Goal: Information Seeking & Learning: Compare options

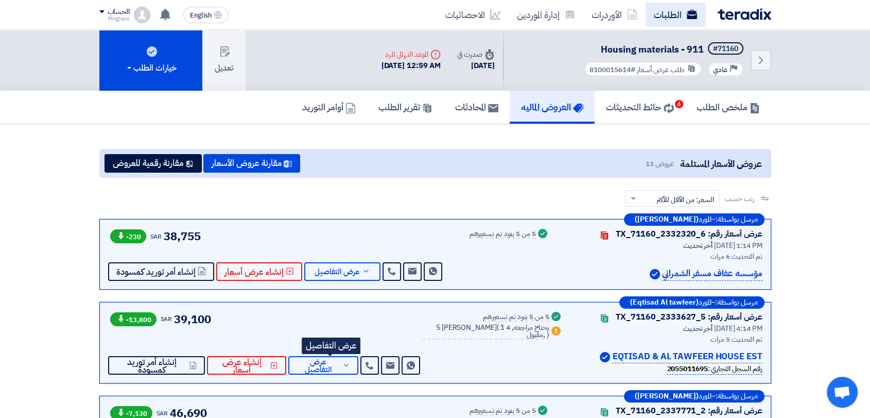
click at [664, 15] on link "الطلبات" at bounding box center [676, 15] width 60 height 24
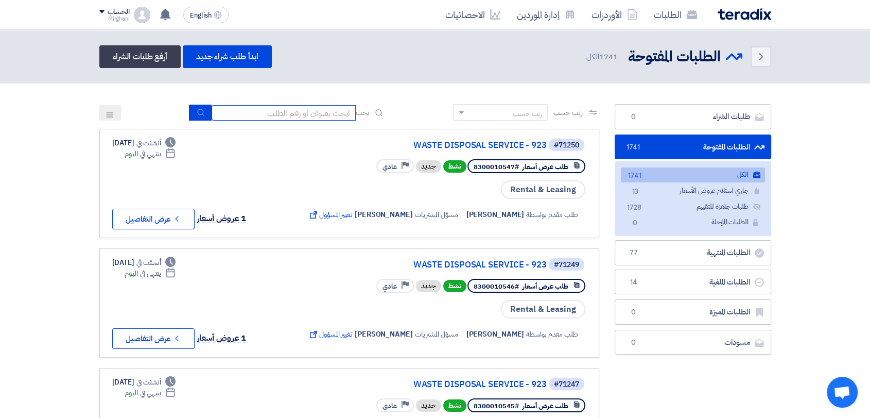
click at [293, 112] on input at bounding box center [284, 112] width 144 height 15
paste input "8100015593"
type input "8100015593"
click at [190, 110] on button "submit" at bounding box center [200, 113] width 23 height 16
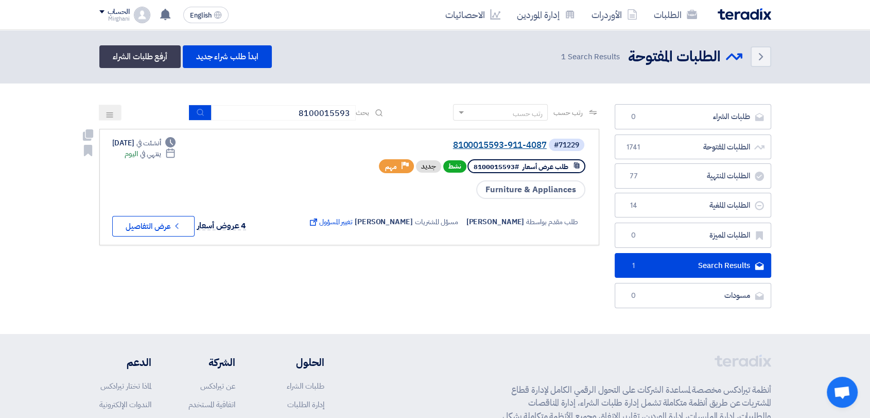
click at [460, 145] on link "8100015593-911-4087" at bounding box center [444, 145] width 206 height 9
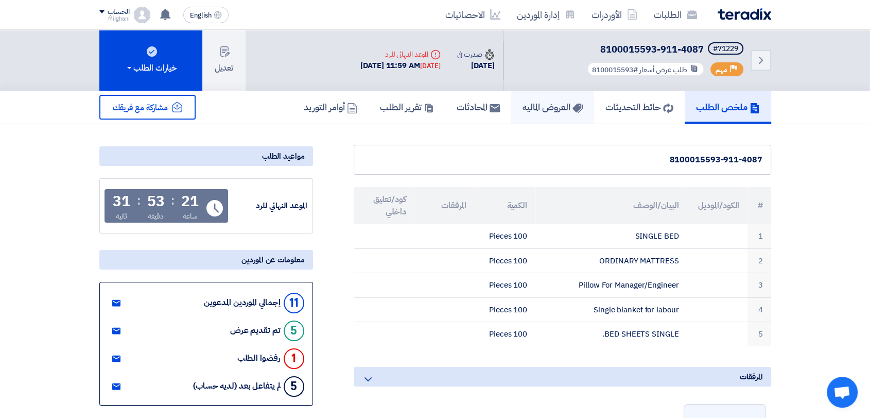
click at [536, 114] on link "العروض الماليه" at bounding box center [552, 107] width 83 height 33
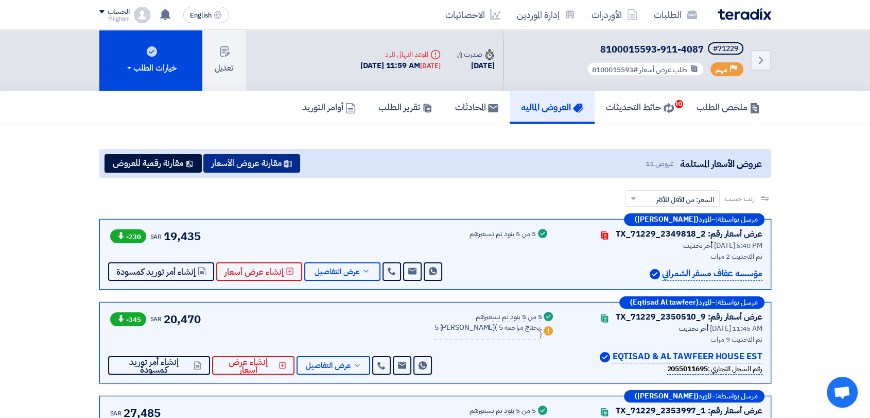
click at [249, 160] on button "مقارنة عروض الأسعار" at bounding box center [251, 163] width 97 height 19
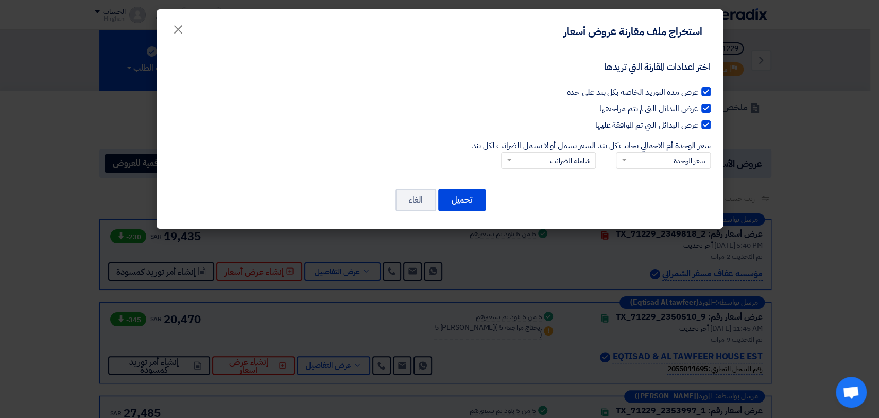
click at [165, 29] on button "×" at bounding box center [178, 26] width 29 height 21
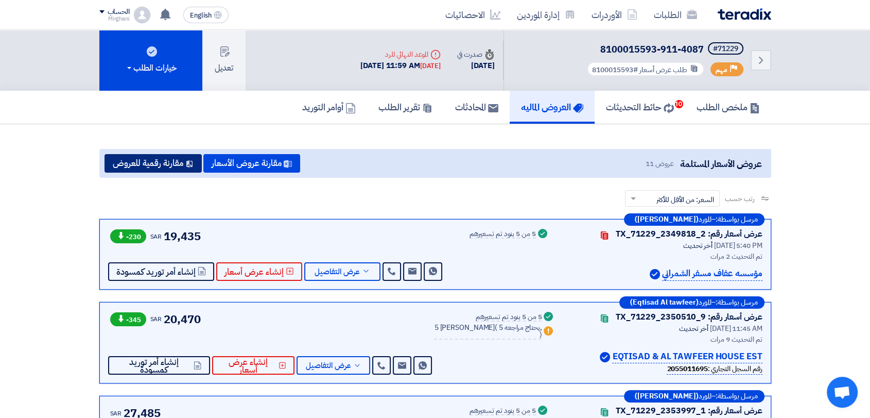
click at [169, 164] on button "مقارنة رقمية للعروض" at bounding box center [153, 163] width 97 height 19
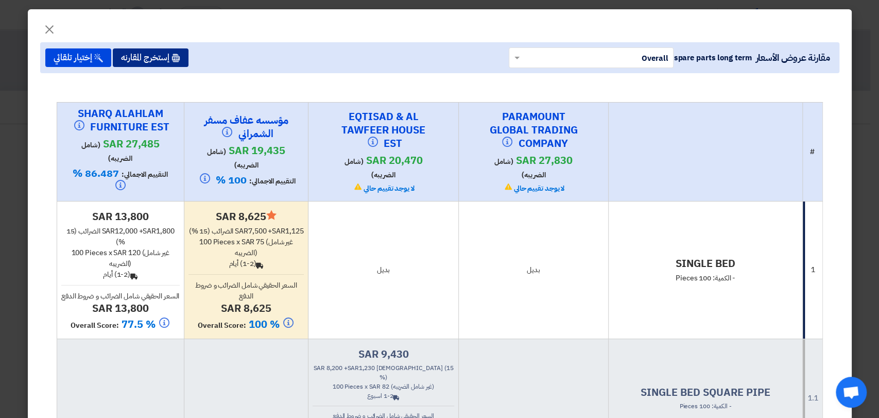
click at [189, 63] on button "إستخرج المقارنه" at bounding box center [151, 57] width 76 height 19
drag, startPoint x: 54, startPoint y: 26, endPoint x: 421, endPoint y: 224, distance: 417.6
click at [54, 26] on span "×" at bounding box center [49, 28] width 12 height 31
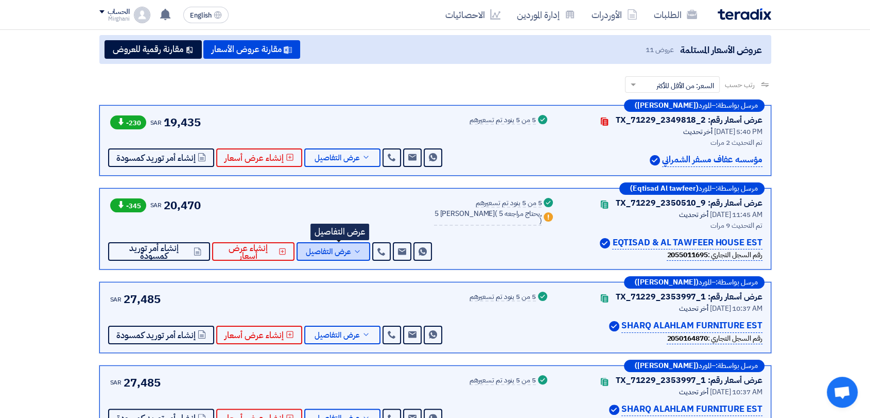
scroll to position [114, 0]
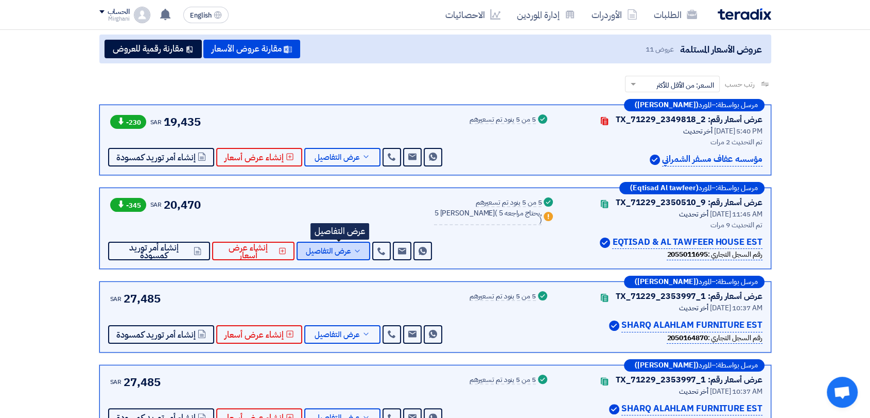
click at [345, 255] on button "عرض التفاصيل" at bounding box center [334, 251] width 74 height 19
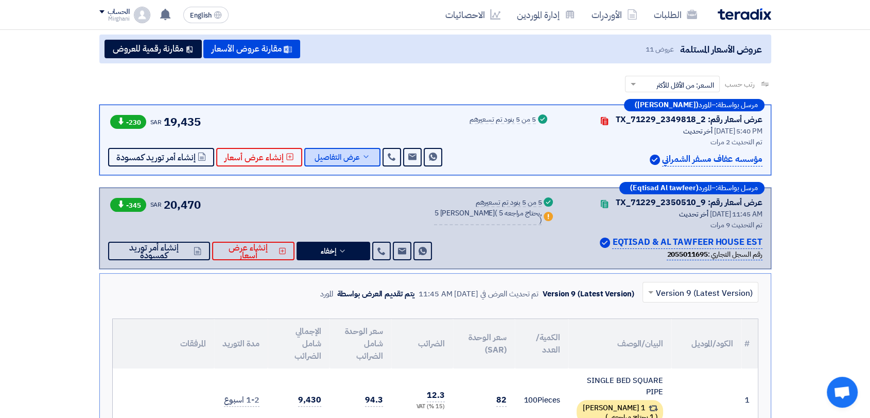
click at [360, 162] on button "عرض التفاصيل" at bounding box center [342, 157] width 76 height 19
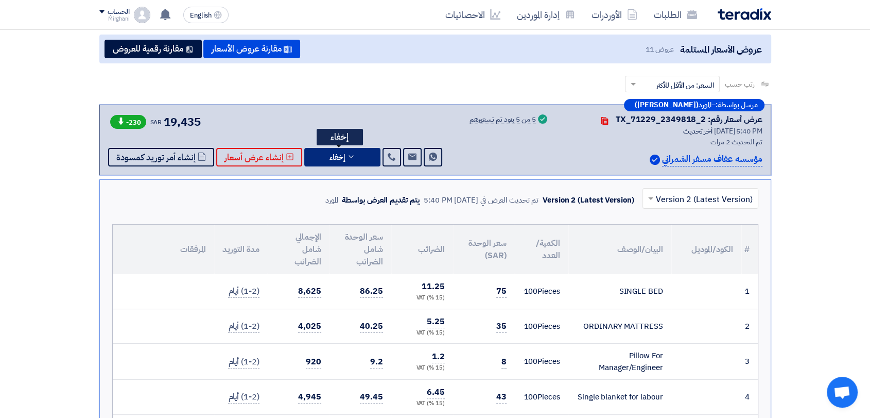
click at [360, 167] on div "مرسل بواسطة: – المورد ([PERSON_NAME]) عرض أسعار رقم: TX_71229_2349818_2 Contact…" at bounding box center [435, 140] width 672 height 71
click at [364, 148] on button "إخفاء" at bounding box center [342, 157] width 76 height 19
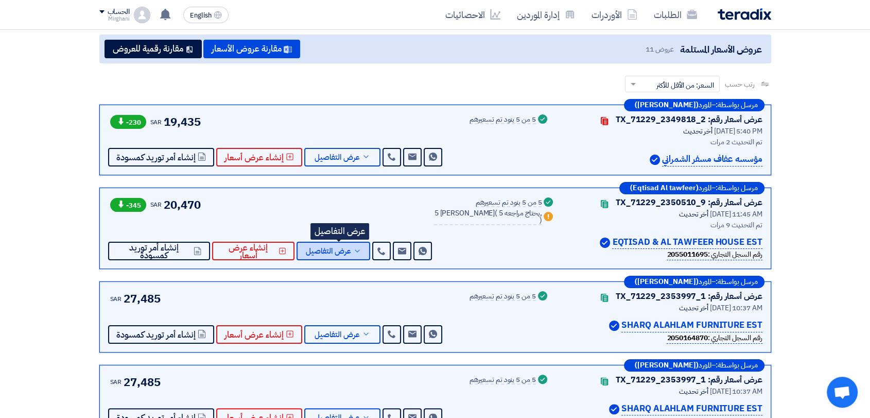
click at [329, 255] on button "عرض التفاصيل" at bounding box center [334, 251] width 74 height 19
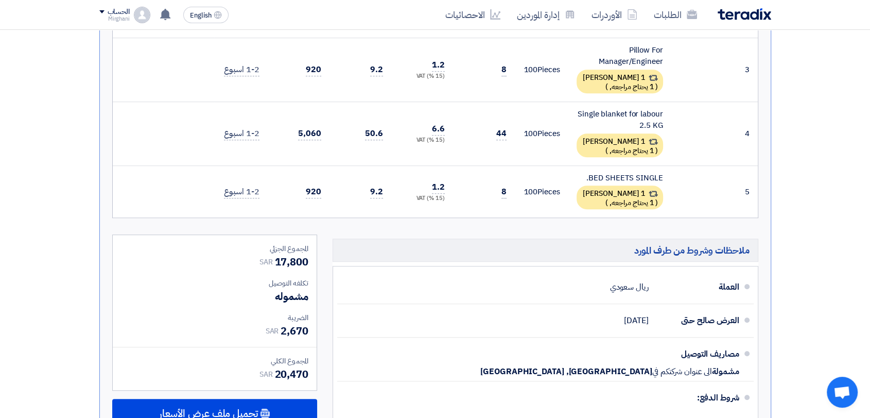
scroll to position [687, 0]
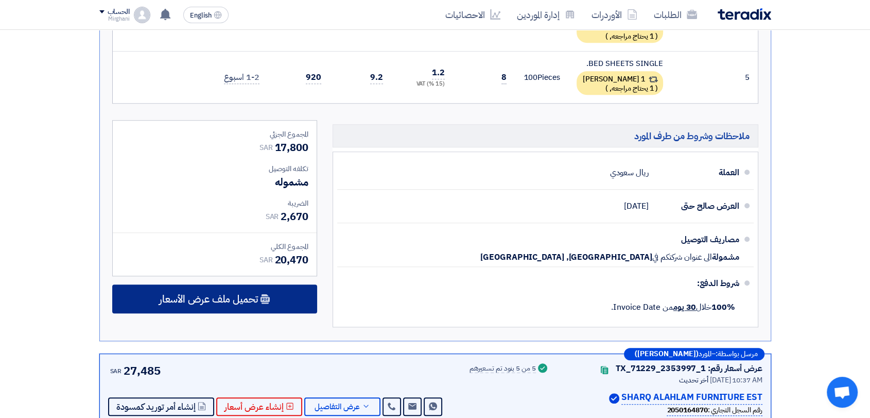
click at [285, 286] on div "تحميل ملف عرض الأسعار" at bounding box center [214, 298] width 205 height 29
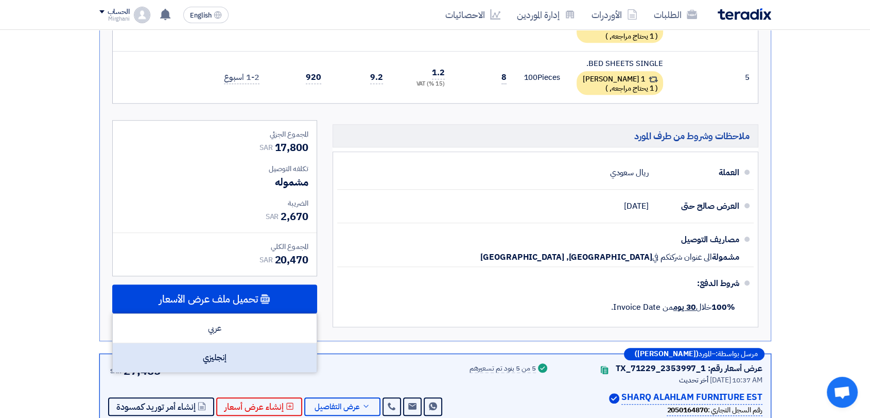
click at [245, 361] on div "إنجليزي" at bounding box center [215, 357] width 204 height 29
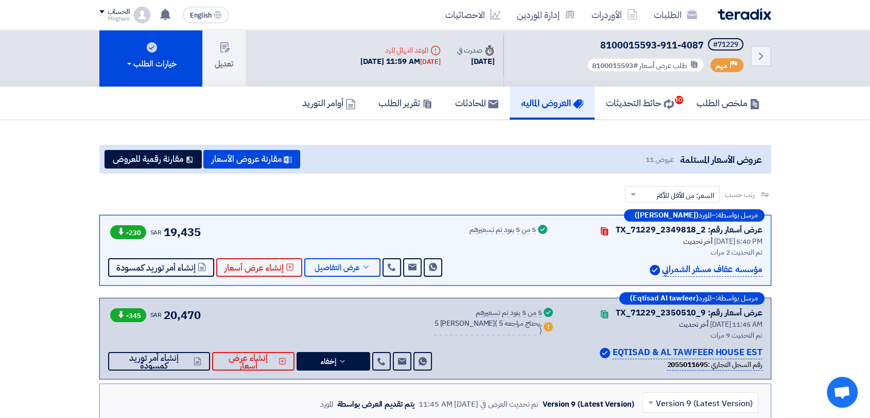
scroll to position [0, 0]
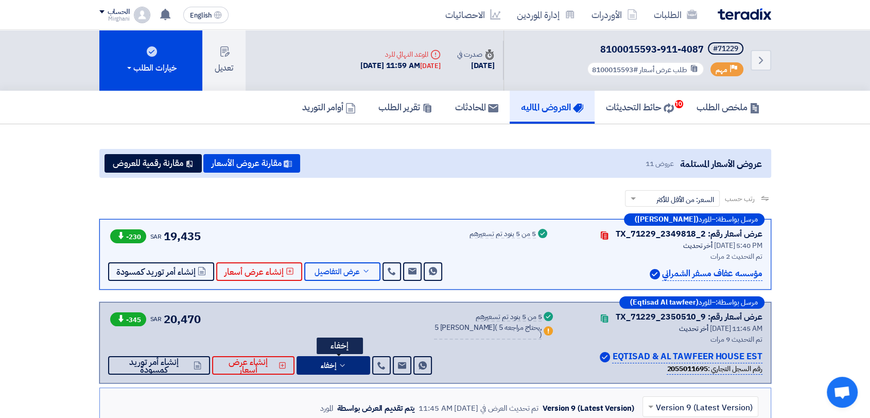
click at [341, 356] on button "إخفاء" at bounding box center [334, 365] width 74 height 19
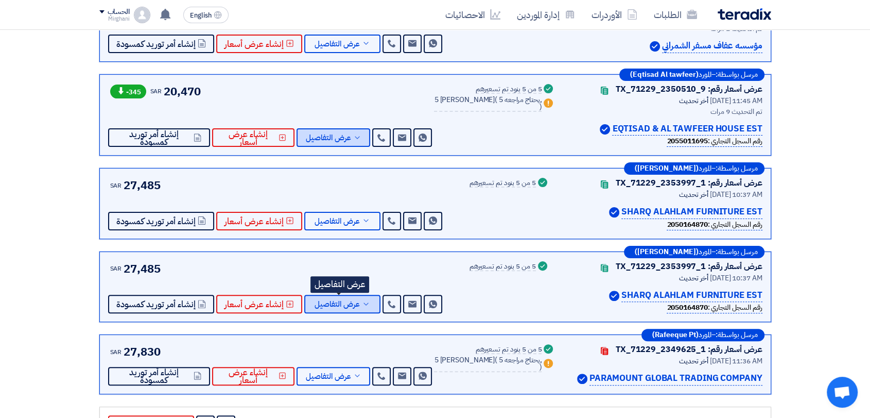
scroll to position [229, 0]
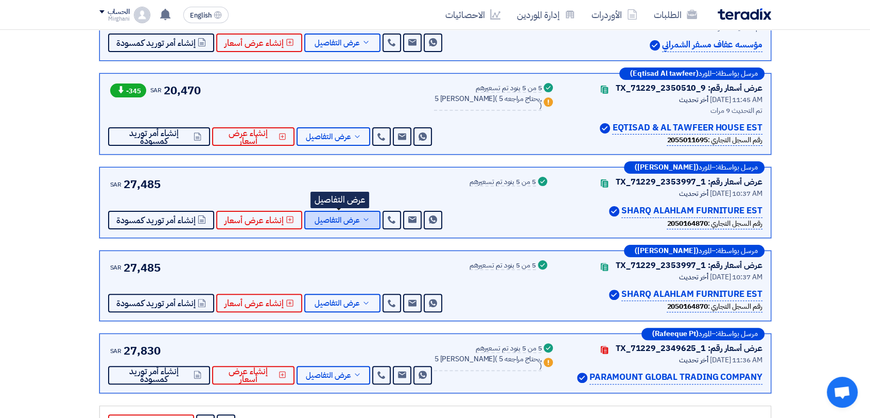
click at [351, 221] on span "عرض التفاصيل" at bounding box center [337, 220] width 45 height 8
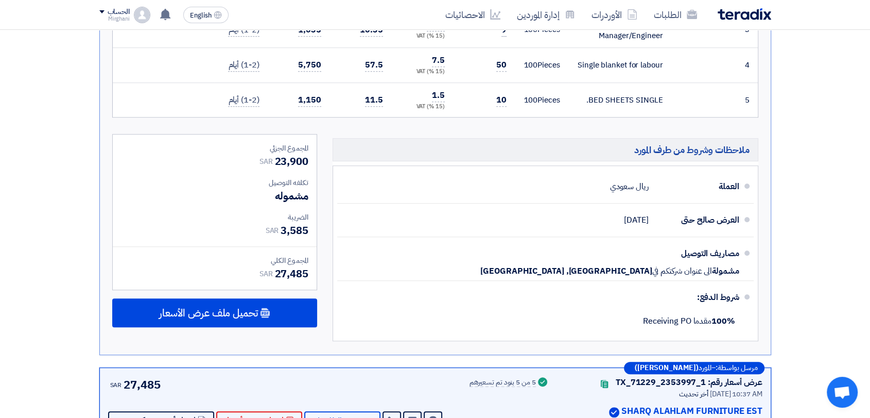
scroll to position [687, 0]
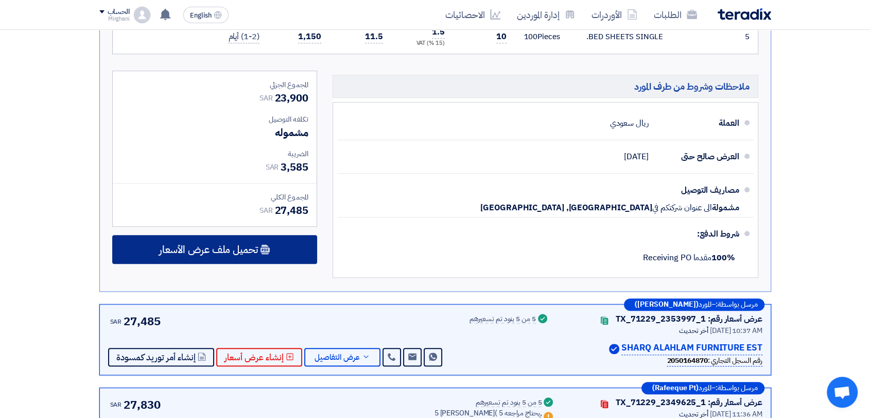
click at [284, 235] on div "المجموع الجزئي SAR 23,900 تكلفه التوصيل مشموله الضريبة SAR" at bounding box center [215, 177] width 220 height 212
click at [285, 244] on div "تحميل ملف عرض الأسعار" at bounding box center [214, 249] width 205 height 29
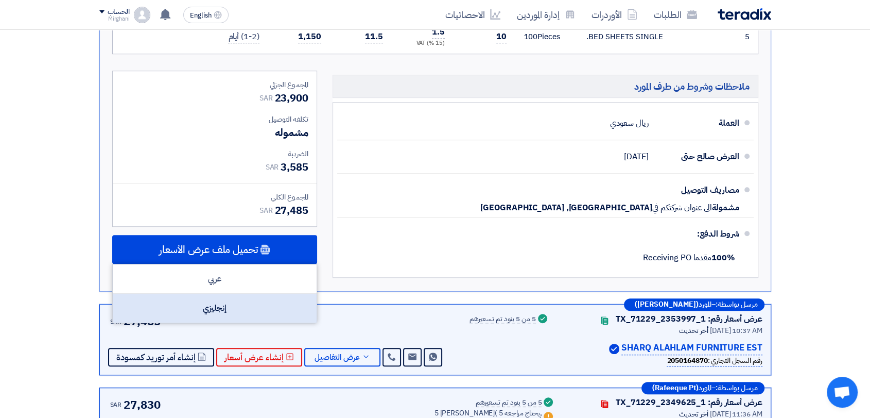
click at [276, 310] on div "إنجليزي" at bounding box center [215, 308] width 204 height 29
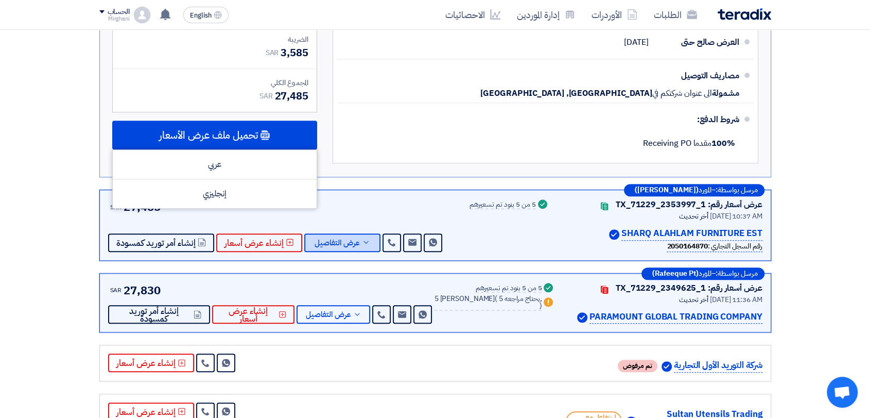
click at [349, 244] on span "عرض التفاصيل" at bounding box center [337, 243] width 45 height 8
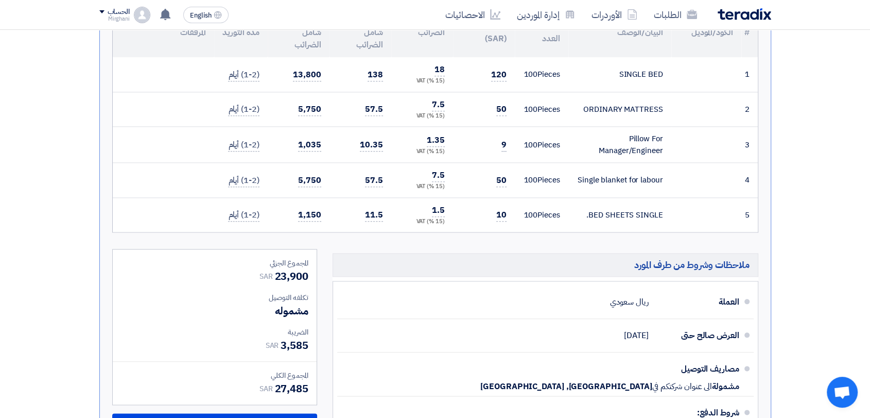
scroll to position [1202, 0]
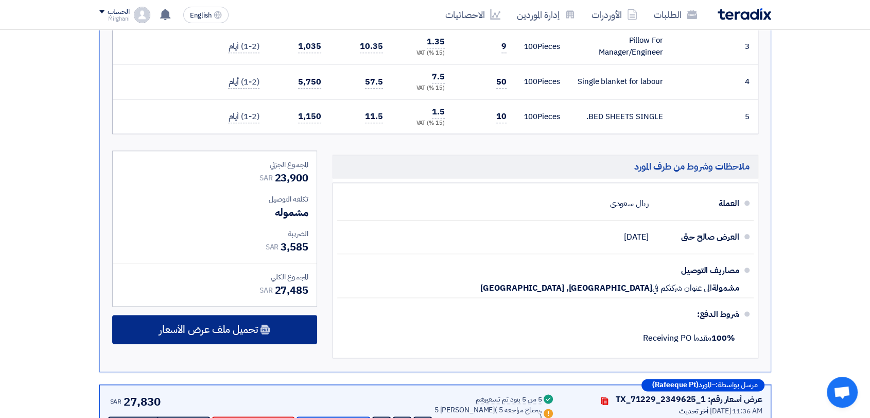
click at [297, 339] on div "تحميل ملف عرض الأسعار" at bounding box center [214, 329] width 205 height 29
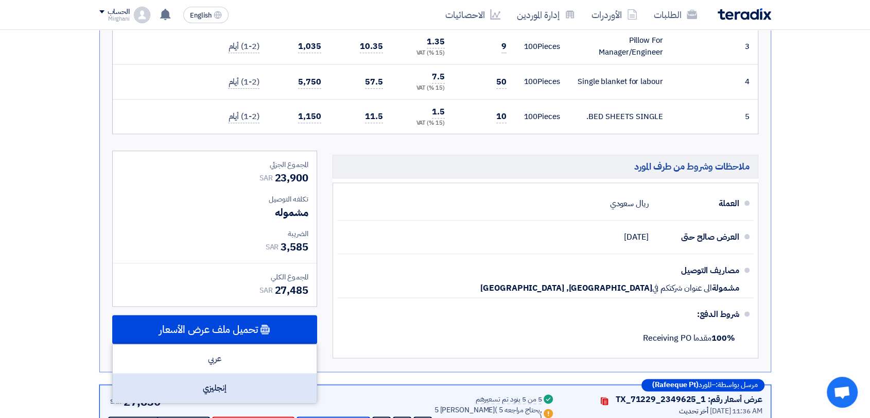
click at [276, 402] on div "إنجليزي" at bounding box center [215, 387] width 204 height 29
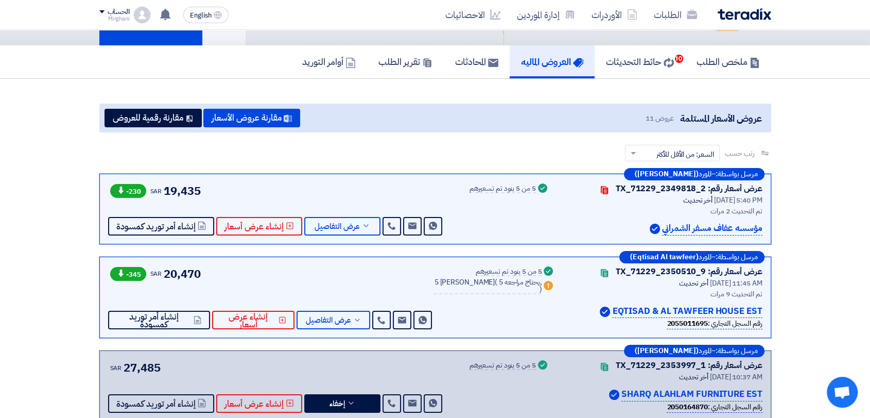
scroll to position [229, 0]
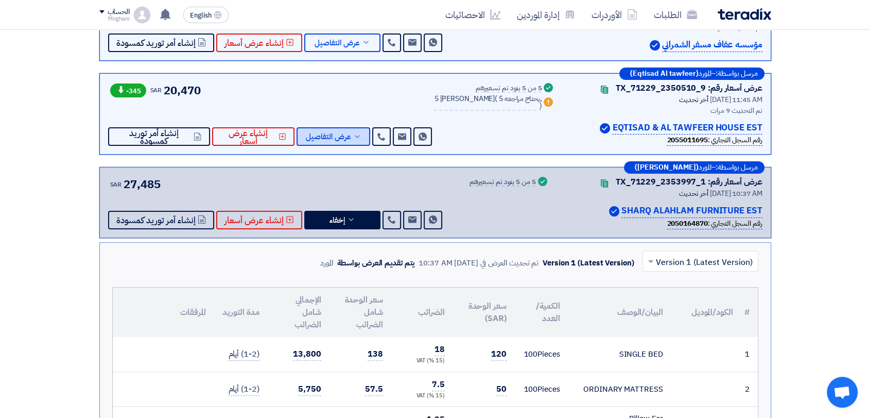
click at [351, 133] on span "عرض التفاصيل" at bounding box center [328, 137] width 45 height 8
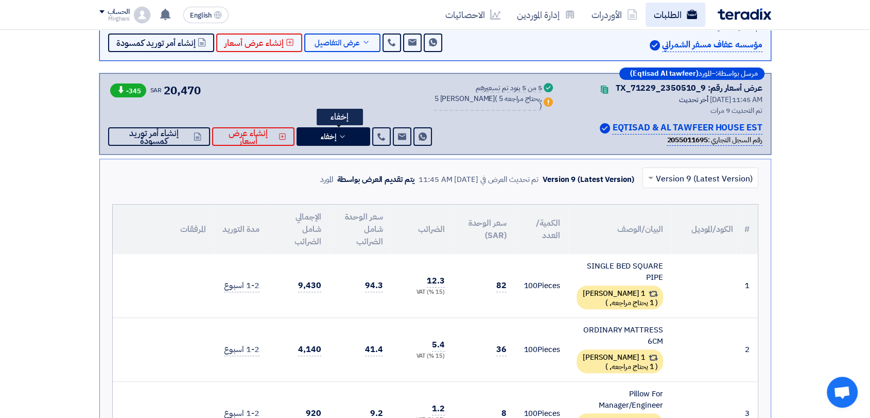
click at [679, 13] on link "الطلبات" at bounding box center [676, 15] width 60 height 24
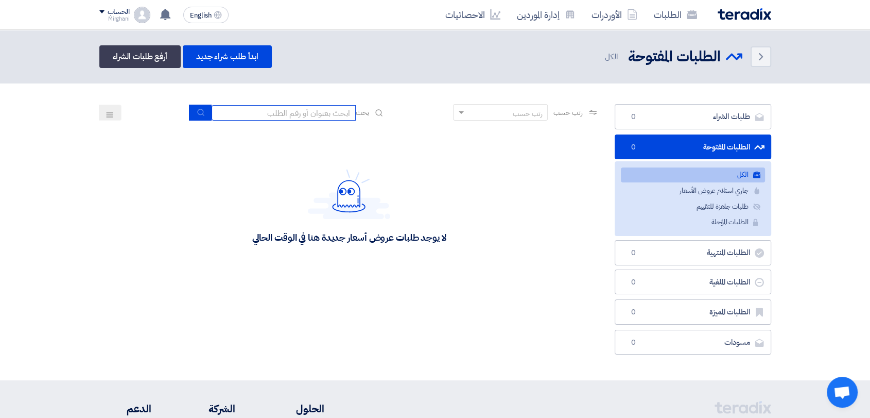
click at [273, 109] on input at bounding box center [284, 112] width 144 height 15
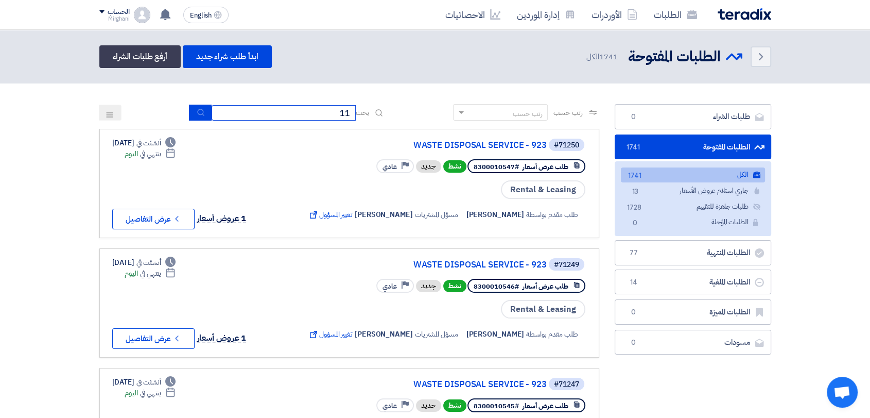
type input "1"
type input "911"
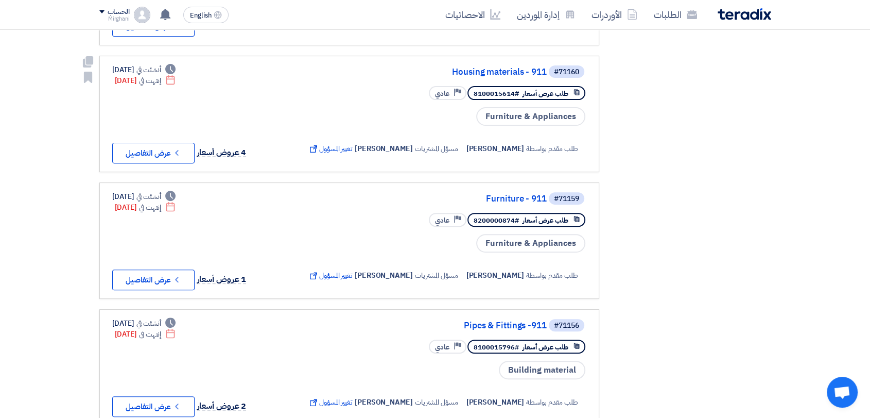
scroll to position [457, 0]
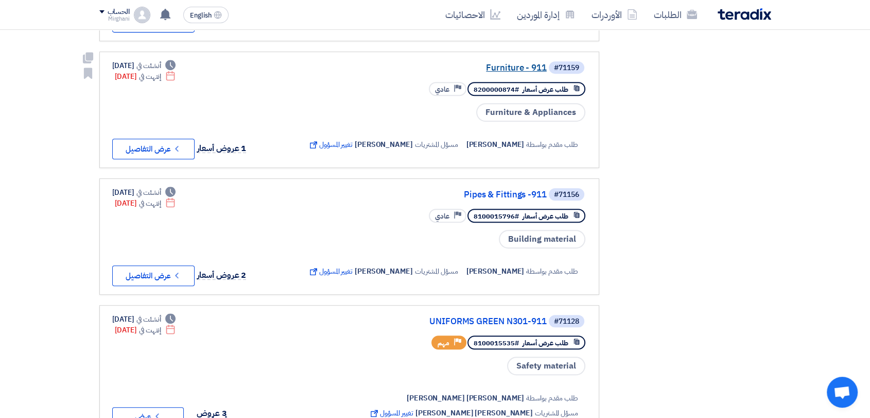
click at [500, 63] on link "Furniture - 911" at bounding box center [444, 67] width 206 height 9
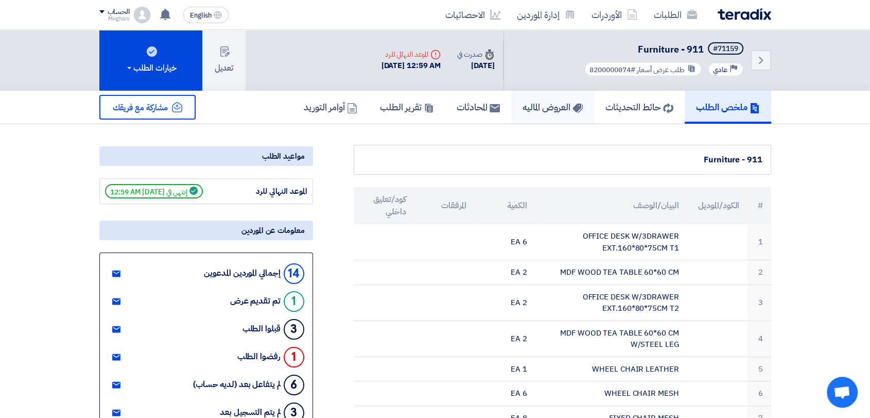
click at [540, 110] on h5 "العروض الماليه" at bounding box center [553, 107] width 60 height 12
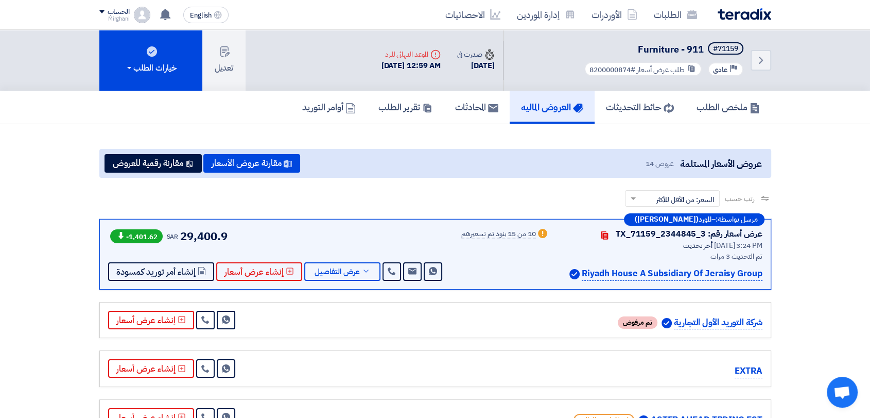
drag, startPoint x: 319, startPoint y: 283, endPoint x: 322, endPoint y: 278, distance: 6.3
click at [319, 283] on div "مرسل بواسطة: – المورد ([PERSON_NAME]) عرض أسعار رقم: TX_71159_2344845_3 Contact…" at bounding box center [435, 254] width 672 height 71
click at [323, 277] on button "عرض التفاصيل" at bounding box center [342, 271] width 76 height 19
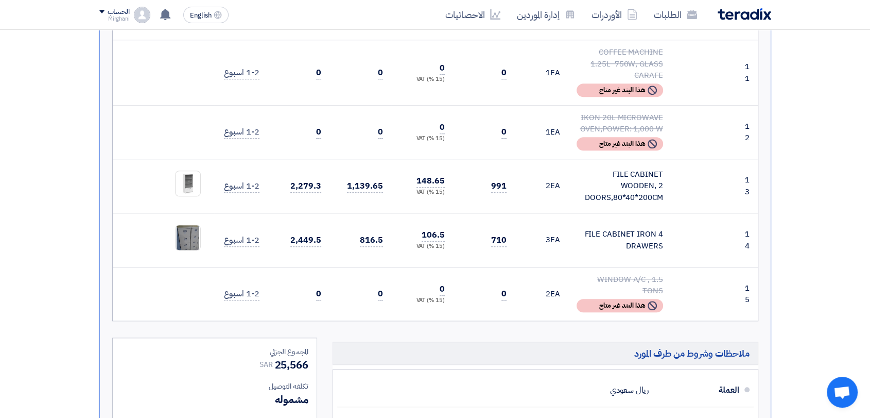
scroll to position [972, 0]
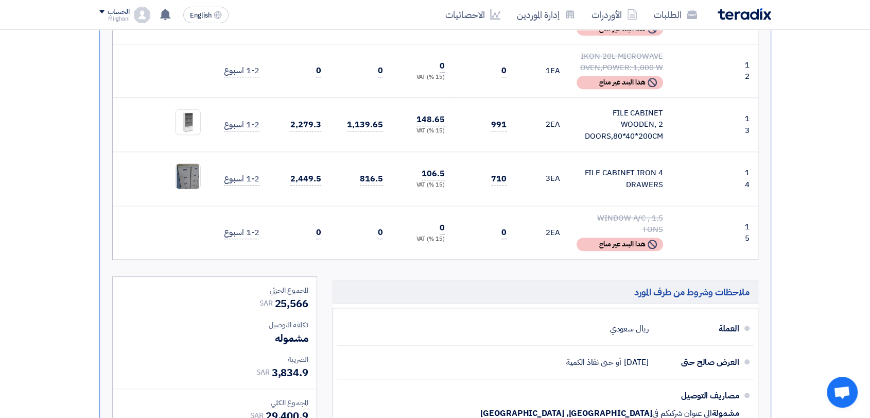
drag, startPoint x: 309, startPoint y: 280, endPoint x: 276, endPoint y: 279, distance: 32.5
click at [276, 279] on div "المجموع الجزئي SAR 25,566 تكلفه التوصيل مشموله الضريبة SAR" at bounding box center [215, 354] width 204 height 155
click at [85, 254] on section "عروض الأسعار المستلمة عروض 14 مقارنة عروض الأسعار مقارنة رقمية للعروض رتب حسب ر…" at bounding box center [435, 215] width 870 height 2127
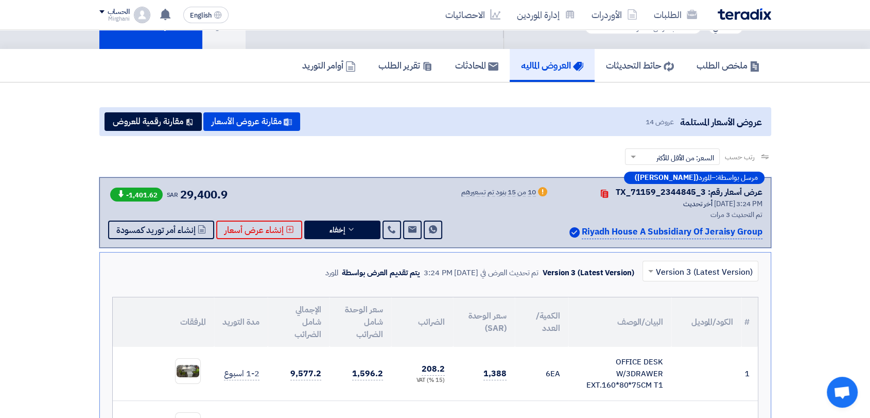
scroll to position [0, 0]
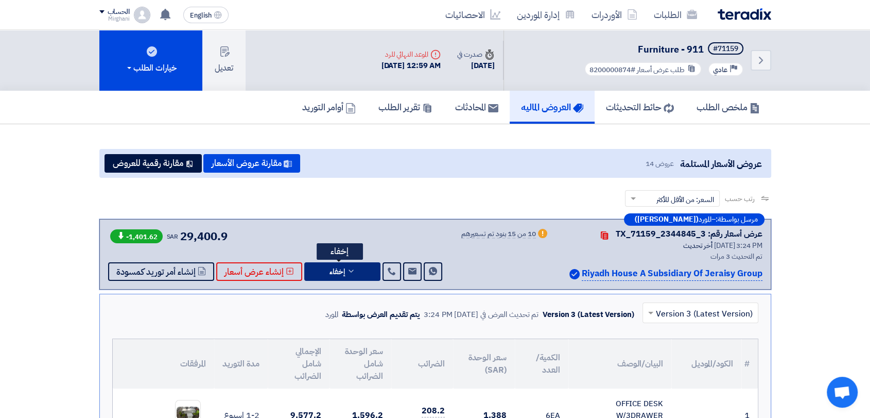
click at [330, 268] on span "إخفاء" at bounding box center [337, 272] width 15 height 8
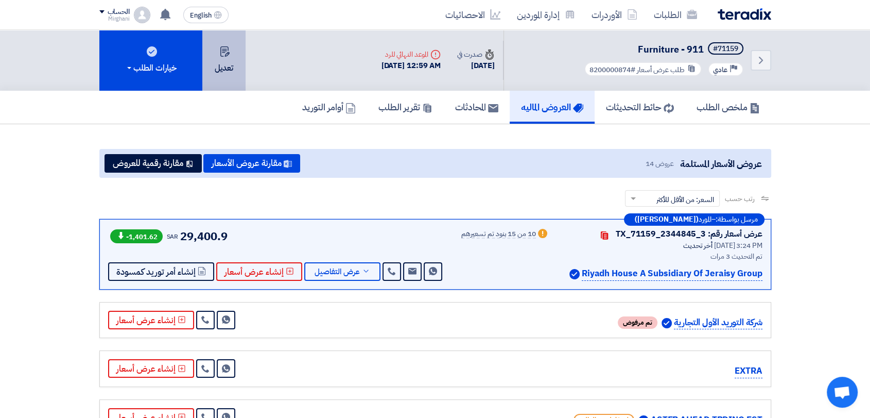
click at [227, 66] on button "تعديل" at bounding box center [223, 60] width 43 height 61
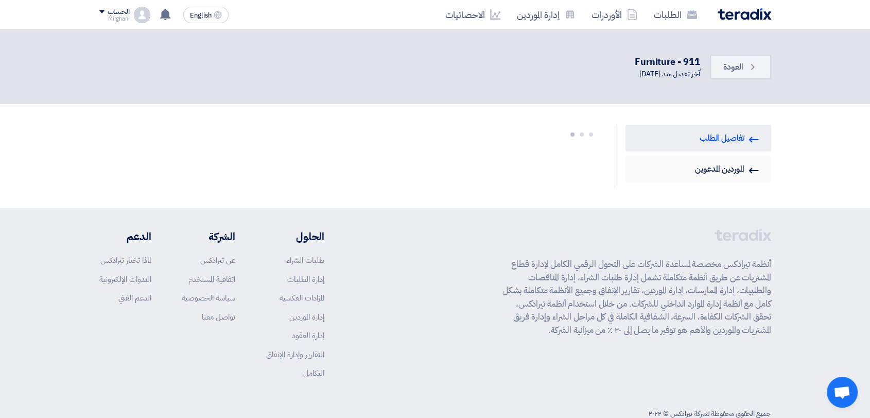
click at [703, 169] on link "Invited Suppliers الموردين المدعوين" at bounding box center [699, 169] width 146 height 27
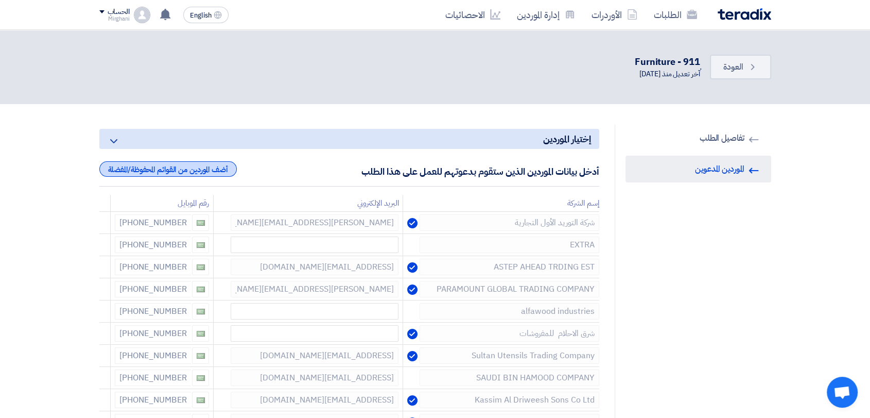
click at [198, 165] on div "أضف الموردين من القوائم المحفوظة/المفضلة" at bounding box center [168, 168] width 138 height 15
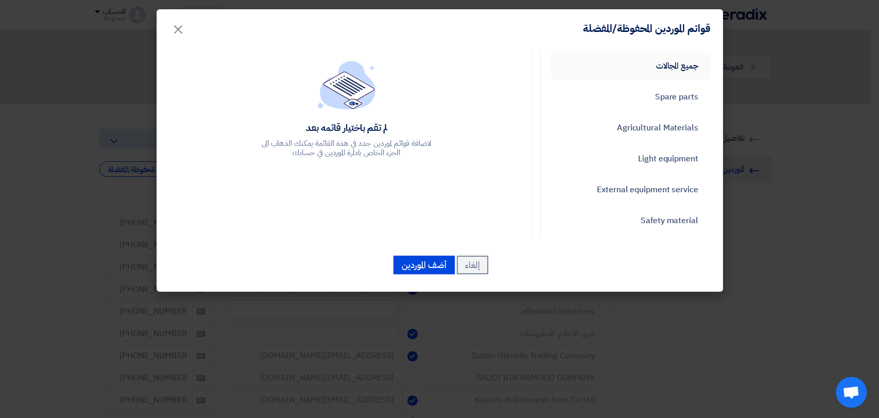
click at [679, 56] on link "جميع المجالات" at bounding box center [631, 66] width 160 height 27
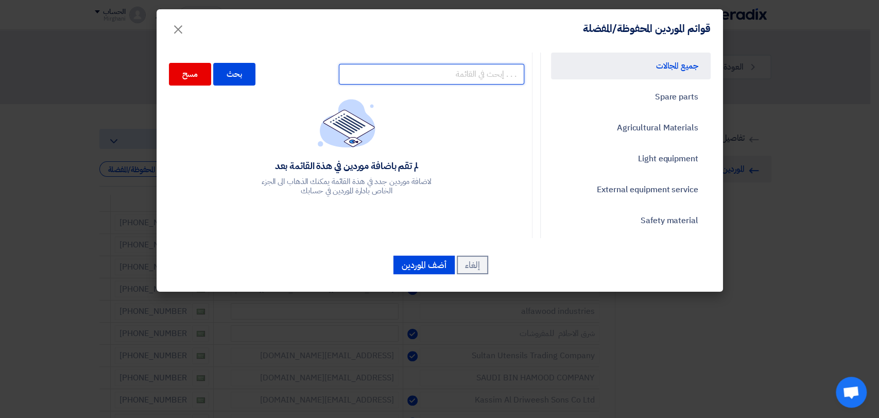
click at [398, 74] on input "text" at bounding box center [431, 74] width 185 height 21
type input "FUTURE"
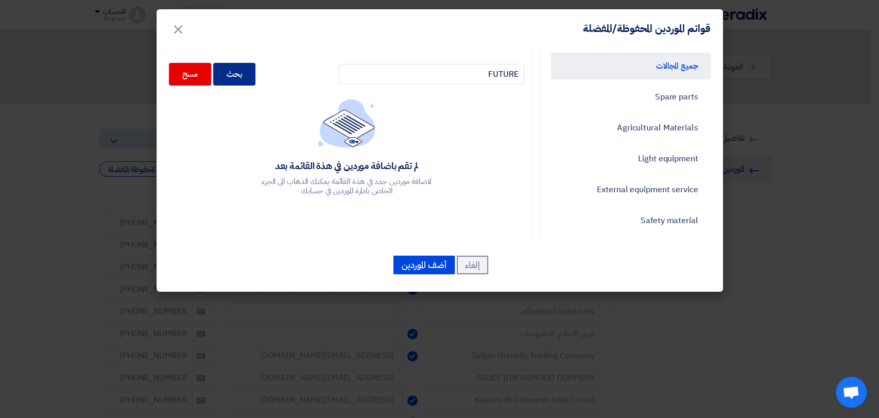
click at [255, 69] on div "بحث" at bounding box center [234, 74] width 42 height 23
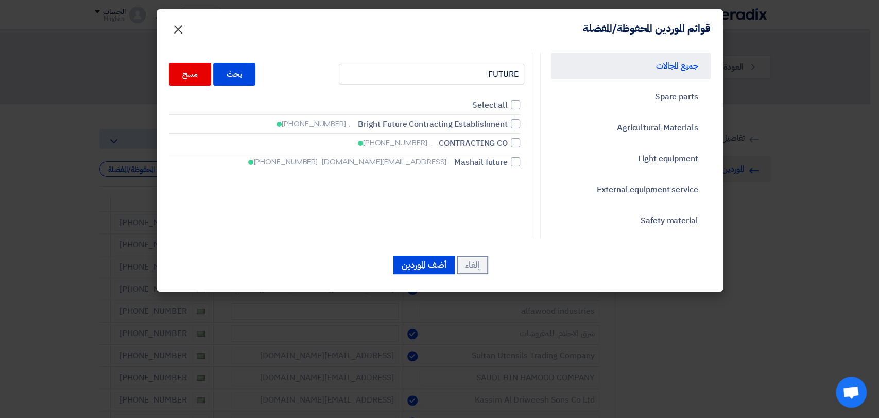
click at [174, 35] on span "×" at bounding box center [178, 28] width 12 height 31
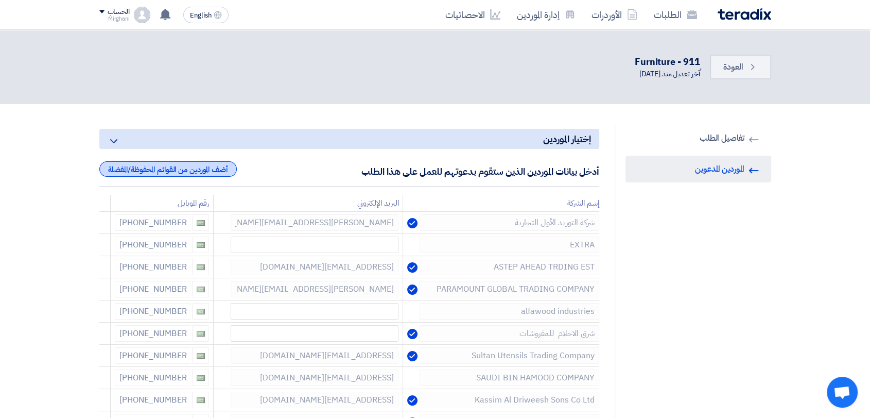
click at [123, 166] on div "أضف الموردين من القوائم المحفوظة/المفضلة" at bounding box center [168, 168] width 138 height 15
click at [177, 174] on div "أضف الموردين من القوائم المحفوظة/المفضلة" at bounding box center [168, 168] width 138 height 15
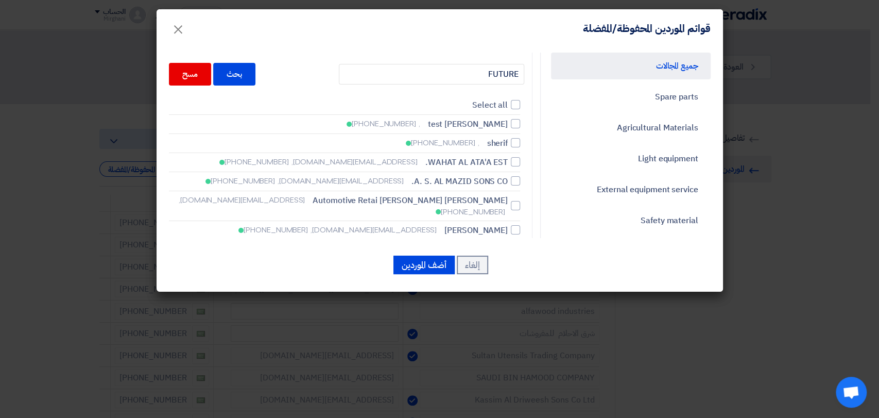
type input "م"
type input "مس"
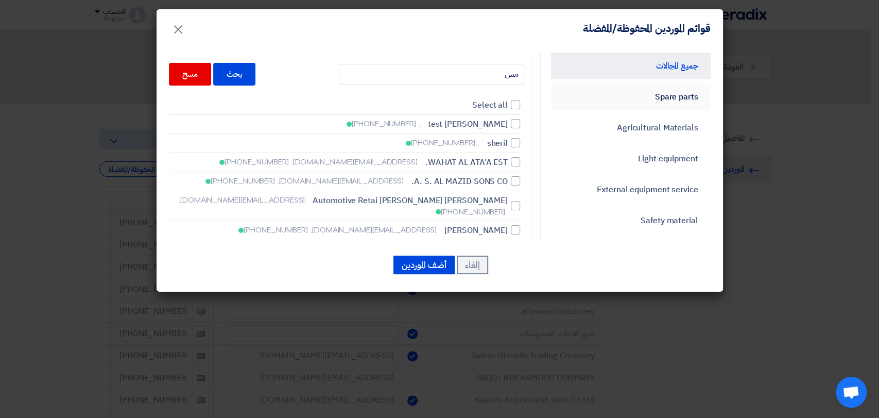
type input "مست"
type input "مستق"
type input "مستقب"
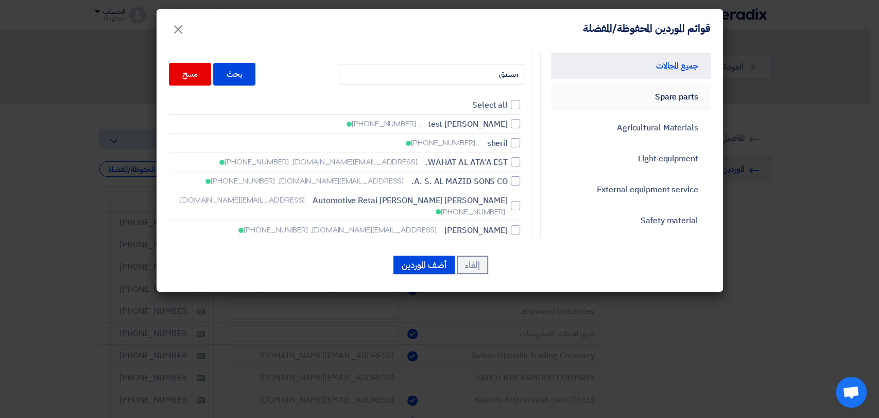
type input "مستقب"
type input "مستقبل"
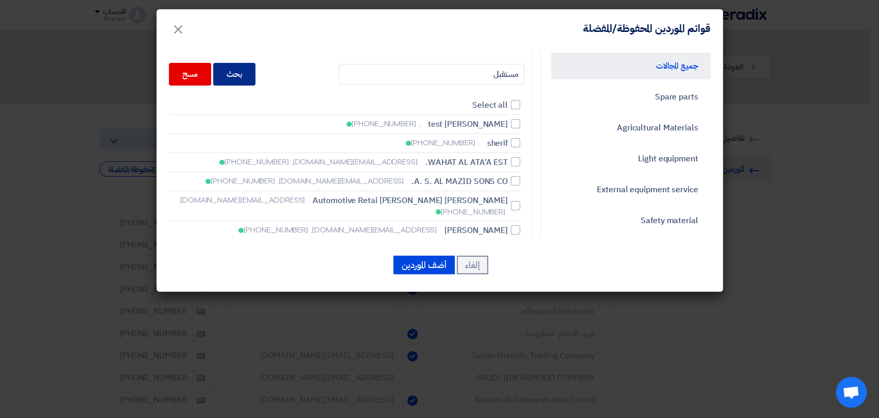
click at [235, 81] on div "بحث" at bounding box center [234, 74] width 42 height 23
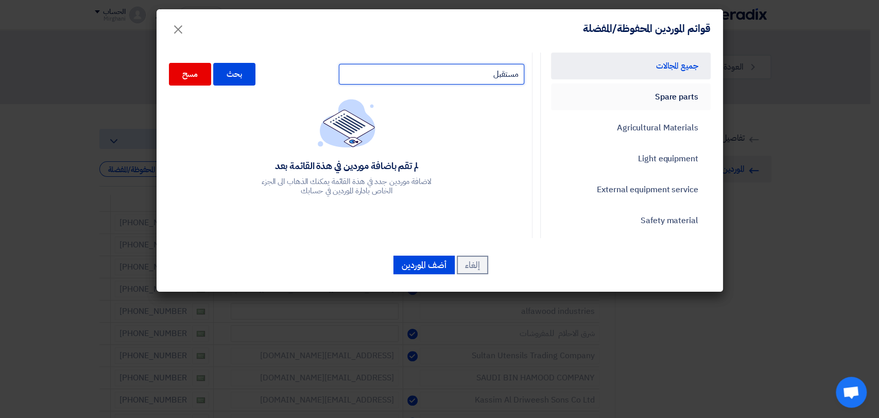
drag, startPoint x: 485, startPoint y: 77, endPoint x: 652, endPoint y: 87, distance: 167.1
click at [652, 87] on div "جميع المجالات Spare parts Agricultural Materials Light equipment External equip…" at bounding box center [439, 145] width 557 height 185
click at [176, 25] on span "×" at bounding box center [178, 28] width 12 height 31
click at [180, 27] on span "×" at bounding box center [178, 28] width 12 height 31
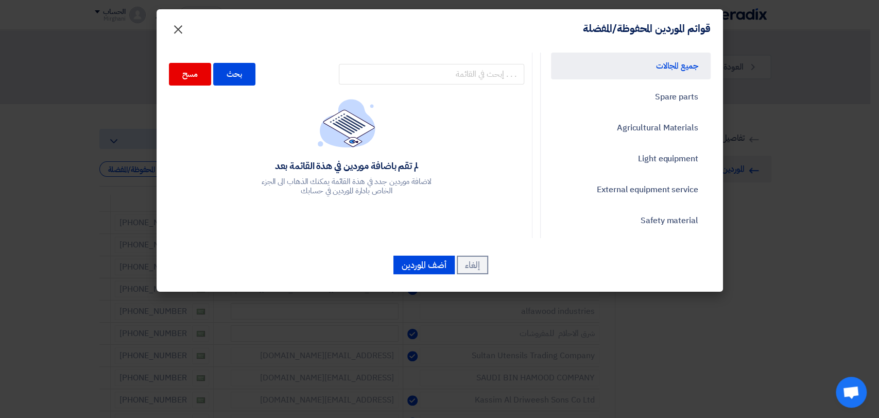
click at [180, 26] on span "×" at bounding box center [178, 28] width 12 height 31
click at [179, 26] on span "×" at bounding box center [178, 28] width 12 height 31
click at [177, 25] on span "×" at bounding box center [178, 28] width 12 height 31
click at [177, 29] on span "×" at bounding box center [178, 28] width 12 height 31
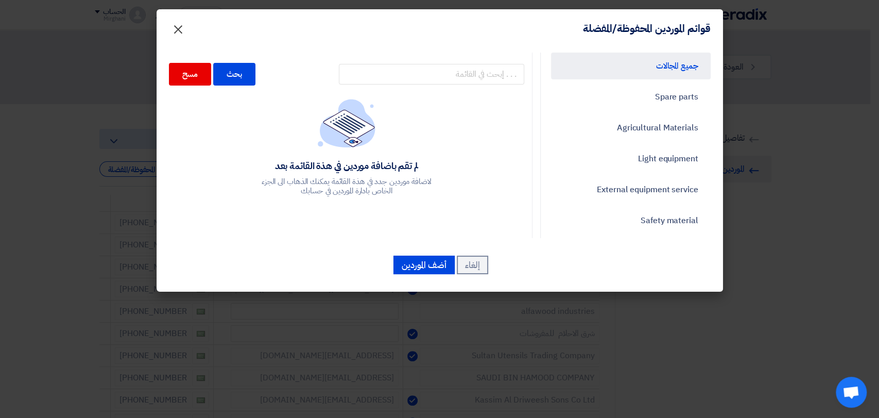
click at [177, 30] on span "×" at bounding box center [178, 28] width 12 height 31
click at [470, 266] on button "إلغاء" at bounding box center [472, 264] width 31 height 19
click at [471, 265] on button "إلغاء" at bounding box center [472, 264] width 31 height 19
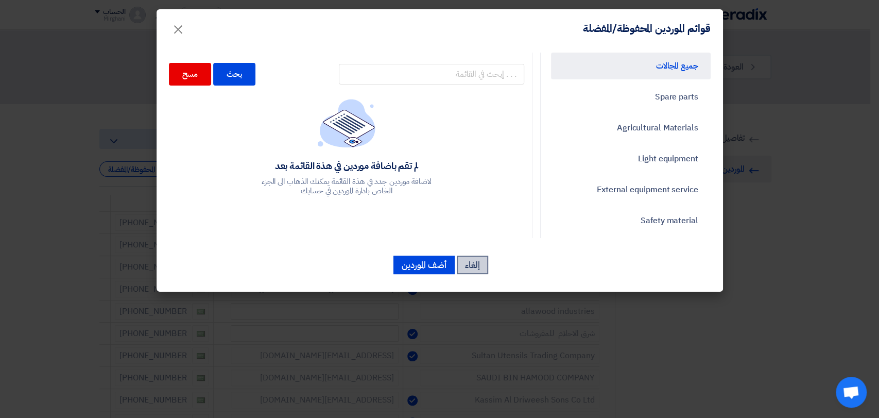
click at [470, 264] on button "إلغاء" at bounding box center [472, 264] width 31 height 19
click at [469, 262] on button "إلغاء" at bounding box center [472, 264] width 31 height 19
click at [468, 261] on button "إلغاء" at bounding box center [472, 264] width 31 height 19
click at [469, 262] on button "إلغاء" at bounding box center [472, 264] width 31 height 19
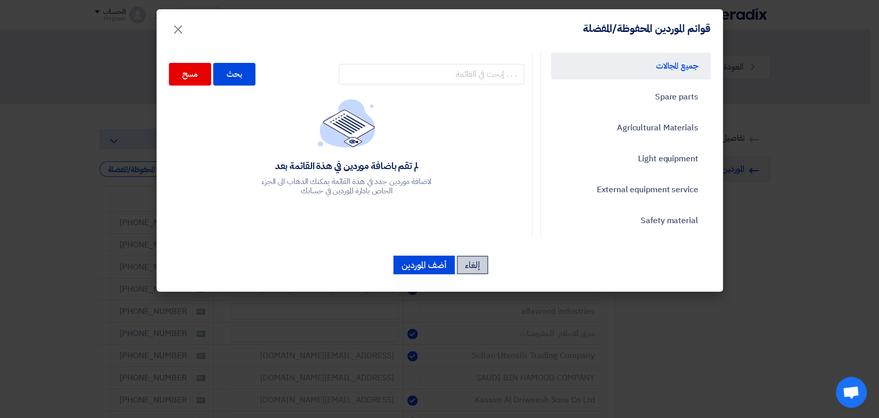
click at [470, 259] on button "إلغاء" at bounding box center [472, 264] width 31 height 19
click at [469, 260] on button "إلغاء" at bounding box center [472, 264] width 31 height 19
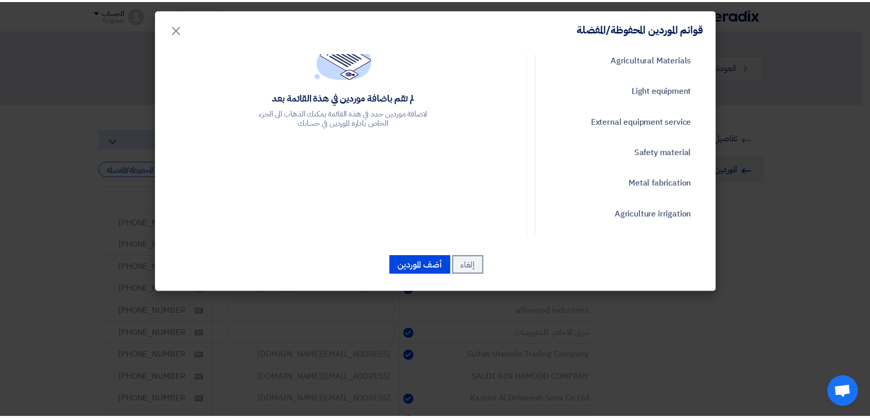
scroll to position [91, 0]
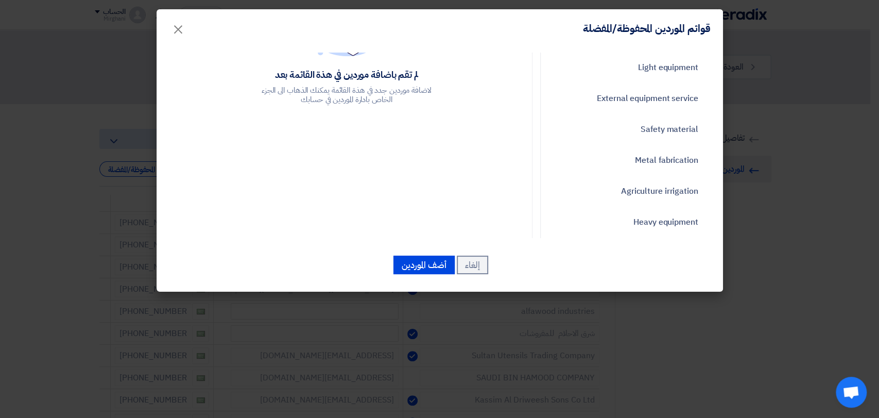
click at [70, 150] on modal-container "قوائم الموردين المحفوظة/المفضلة × جميع [DEMOGRAPHIC_DATA] Spare parts Agricultu…" at bounding box center [439, 209] width 879 height 418
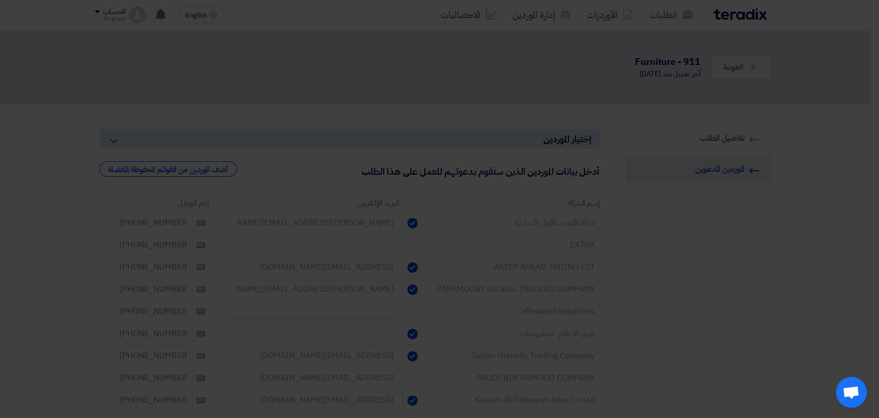
click at [70, 151] on modal-container "قوائم الموردين المحفوظة/المفضلة × جميع [DEMOGRAPHIC_DATA] Spare parts Agricultu…" at bounding box center [439, 209] width 879 height 418
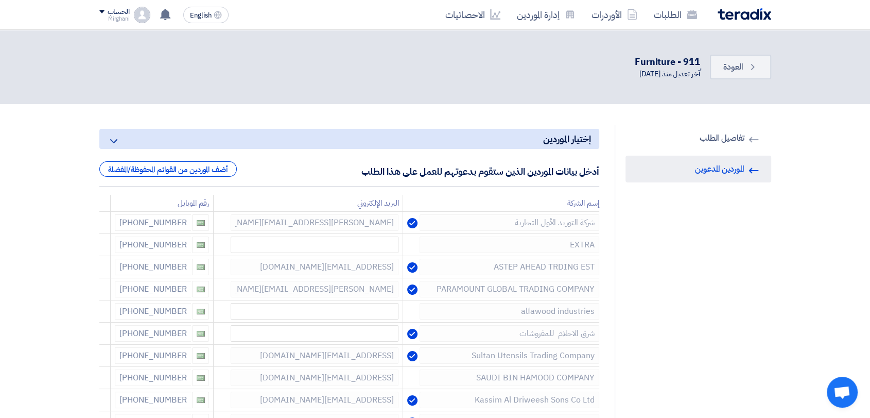
click at [709, 55] on div "Back العودة . Furniture - 911 آخر تعديل منذ [DATE]" at bounding box center [435, 66] width 672 height 33
click at [711, 61] on link "Back العودة" at bounding box center [740, 67] width 61 height 25
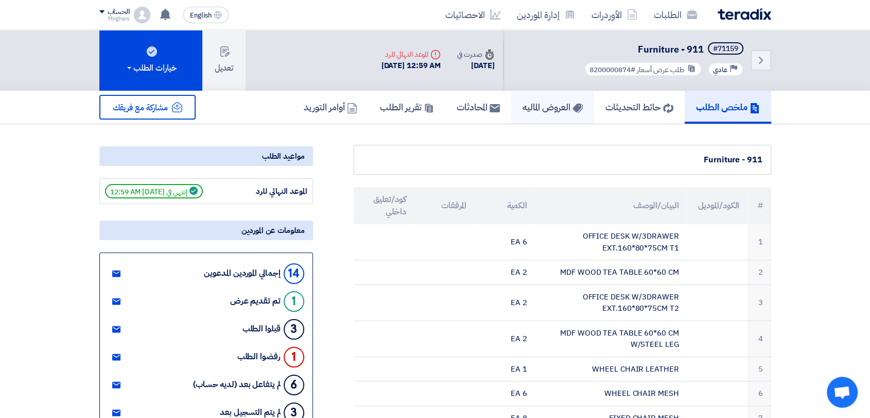
click at [552, 114] on link "العروض الماليه" at bounding box center [552, 107] width 83 height 33
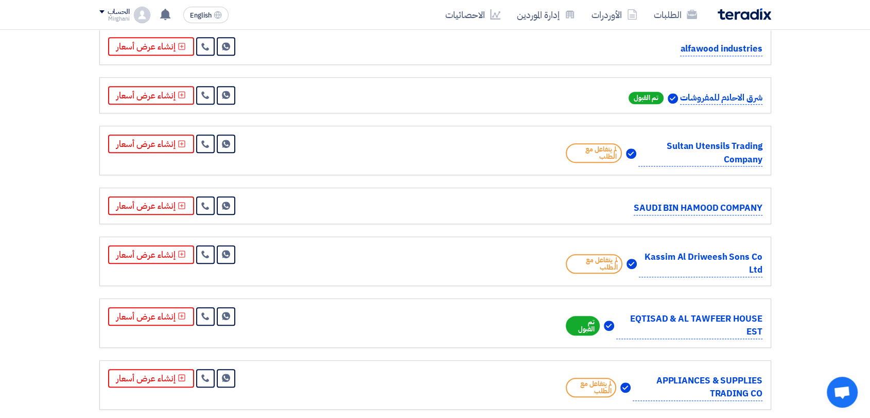
scroll to position [515, 0]
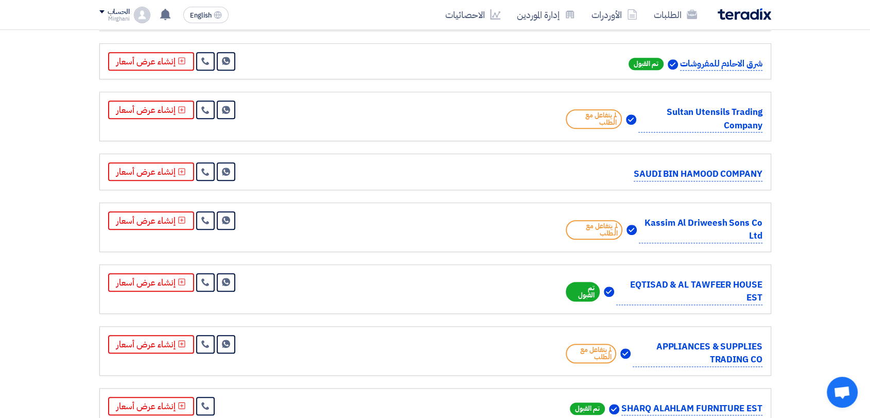
drag, startPoint x: 647, startPoint y: 218, endPoint x: 762, endPoint y: 225, distance: 115.1
click at [762, 225] on p "Kassim Al Driweesh Sons Co Ltd" at bounding box center [700, 229] width 123 height 27
click at [779, 228] on div "مرسل بواسطة: – المورد ([PERSON_NAME]) عرض أسعار رقم: TX_71159_2344845_3 Contact…" at bounding box center [436, 90] width 688 height 773
click at [207, 217] on link at bounding box center [205, 220] width 19 height 19
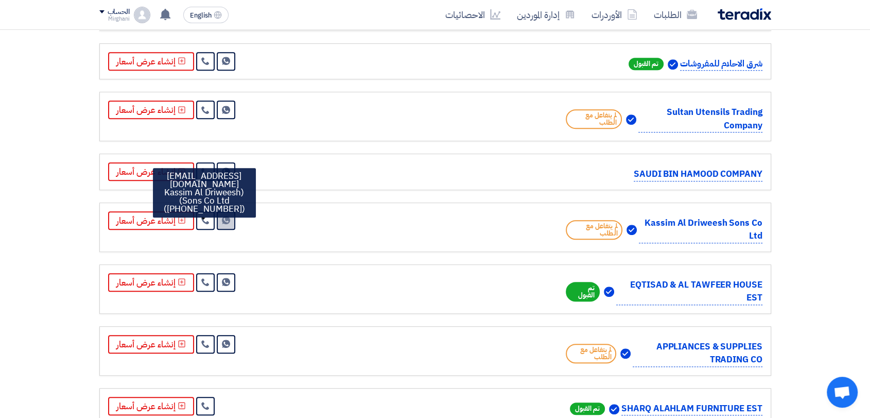
click at [223, 216] on icon "Send Message" at bounding box center [226, 220] width 8 height 8
